Goal: Information Seeking & Learning: Find specific fact

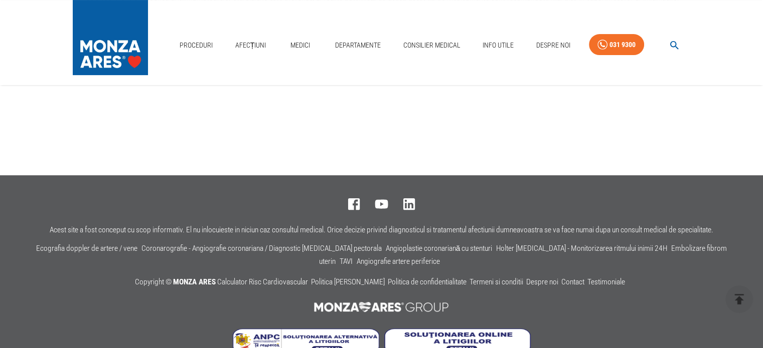
scroll to position [211, 0]
